Goal: Find specific page/section: Find specific page/section

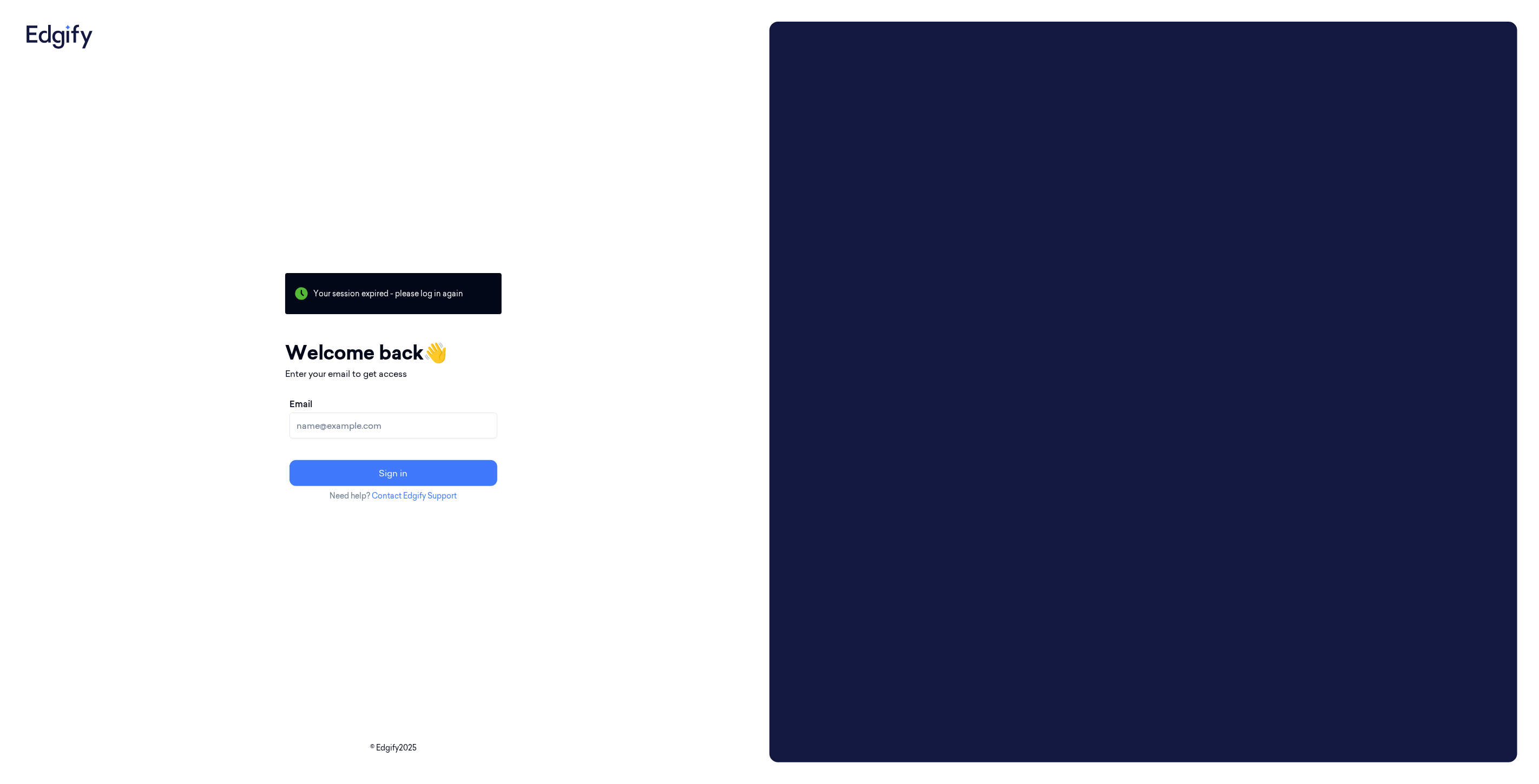
click at [429, 425] on input "Email" at bounding box center [394, 425] width 208 height 26
type input "verena.dalen@strongpoint.com"
click at [442, 472] on button "Sign in" at bounding box center [394, 473] width 208 height 26
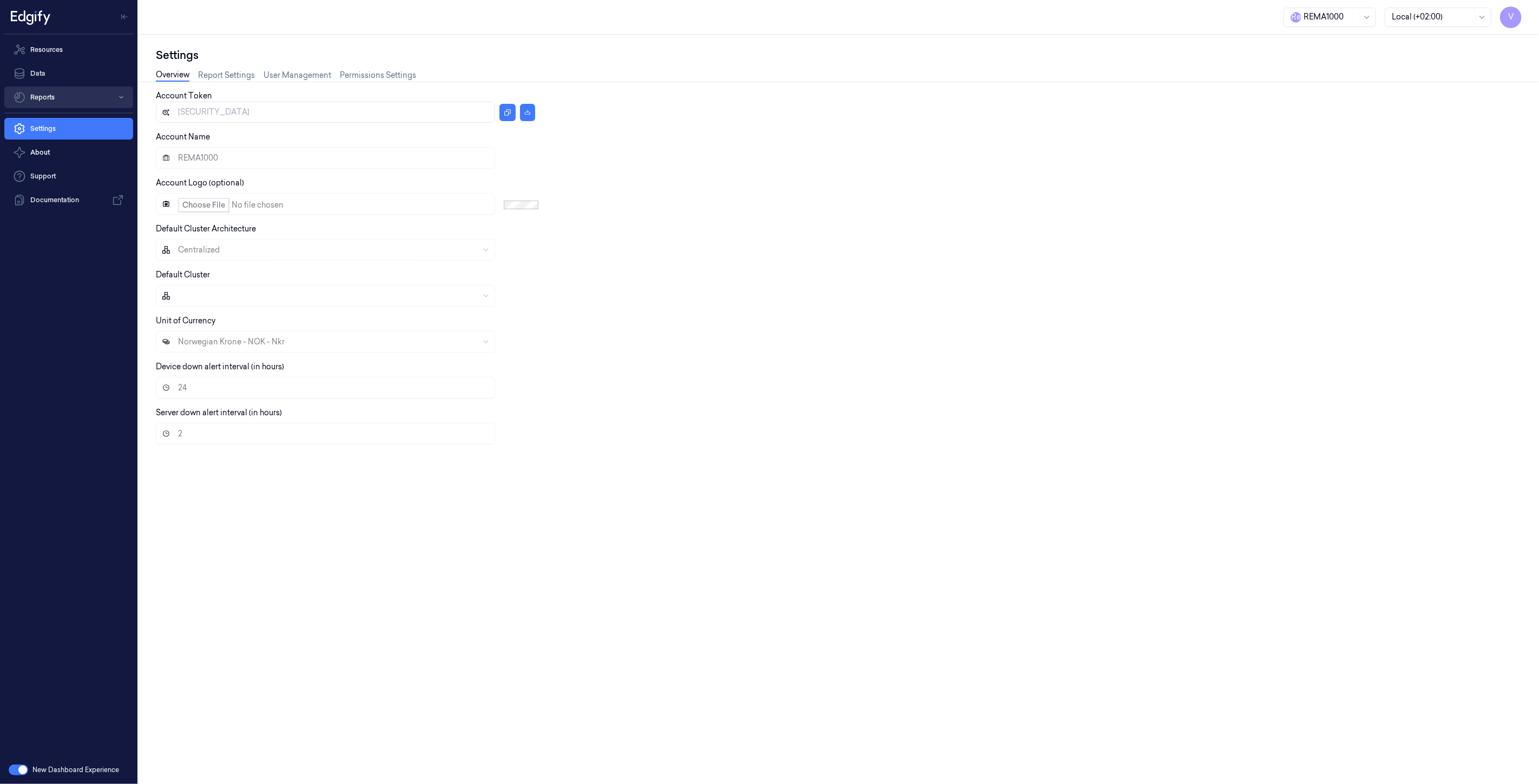
click at [53, 97] on button "Reports" at bounding box center [69, 97] width 129 height 21
click at [56, 123] on link "Default Report" at bounding box center [77, 119] width 112 height 19
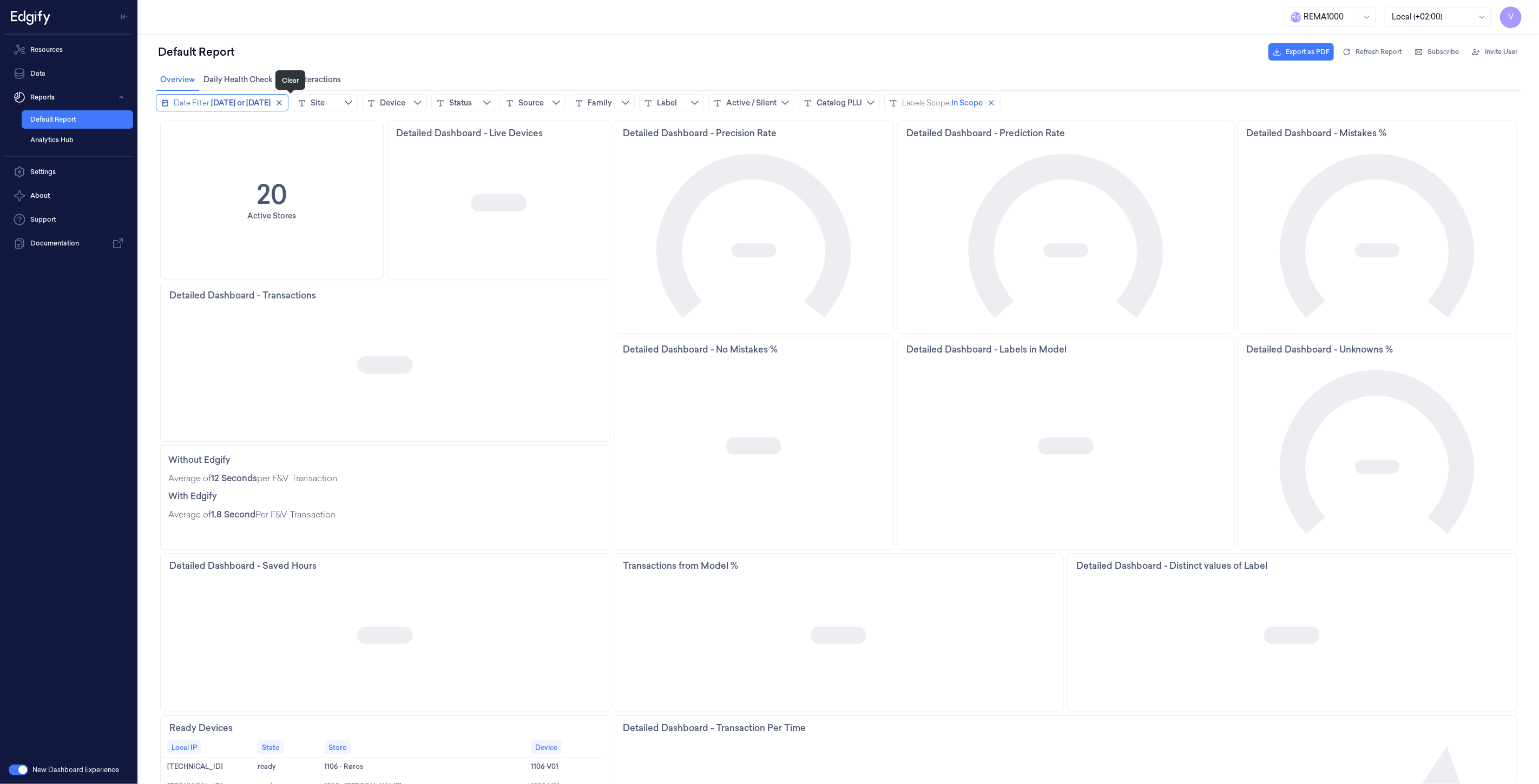
click at [281, 101] on icon "close icon" at bounding box center [278, 102] width 5 height 5
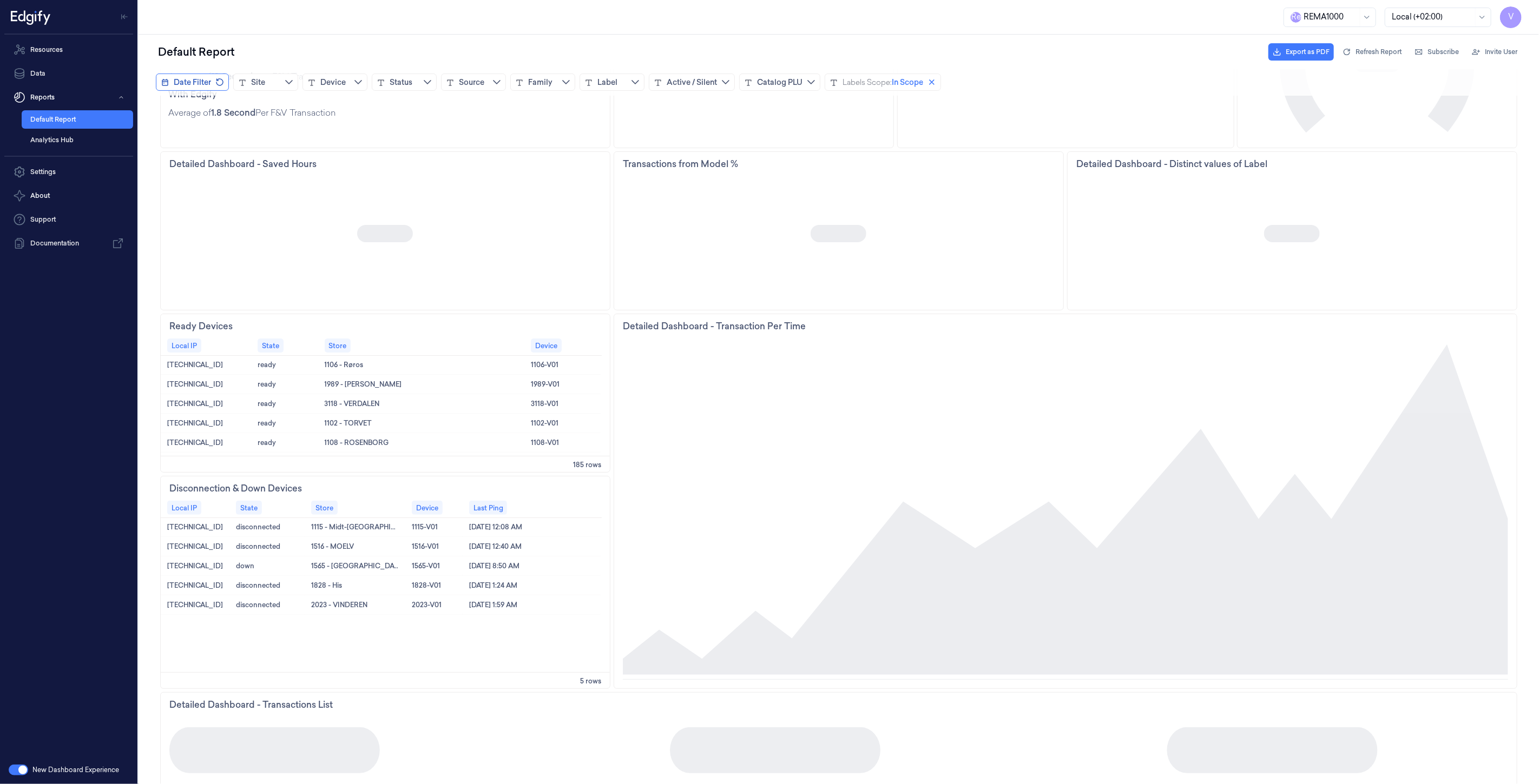
scroll to position [420, 0]
